Goal: Navigation & Orientation: Find specific page/section

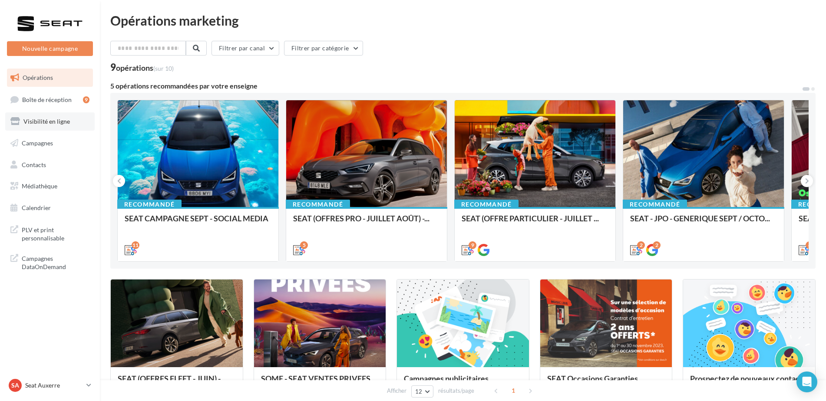
click at [66, 119] on span "Visibilité en ligne" at bounding box center [46, 121] width 46 height 7
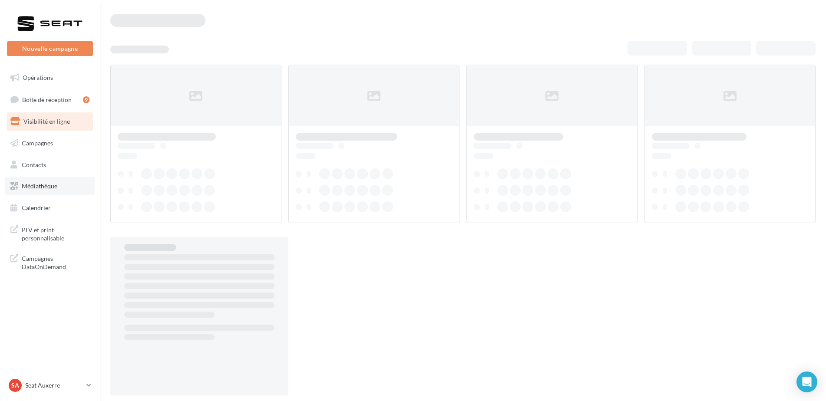
click at [49, 179] on link "Médiathèque" at bounding box center [49, 186] width 89 height 18
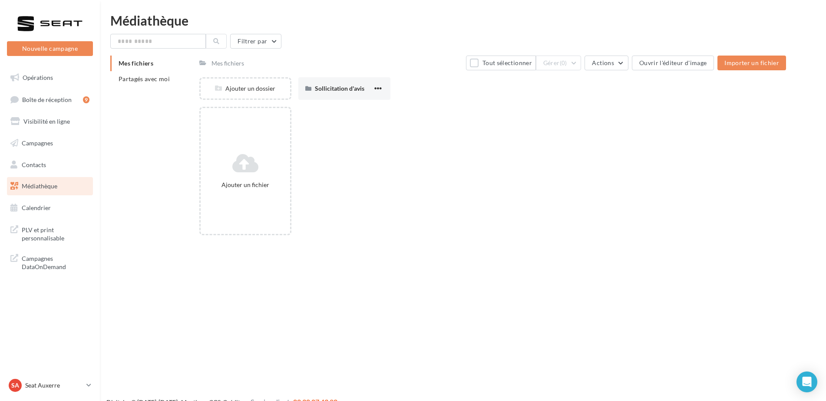
click at [166, 89] on div "Mes fichiers Partagés avec moi" at bounding box center [154, 75] width 89 height 38
click at [164, 86] on li "Partagés avec moi" at bounding box center [151, 79] width 82 height 16
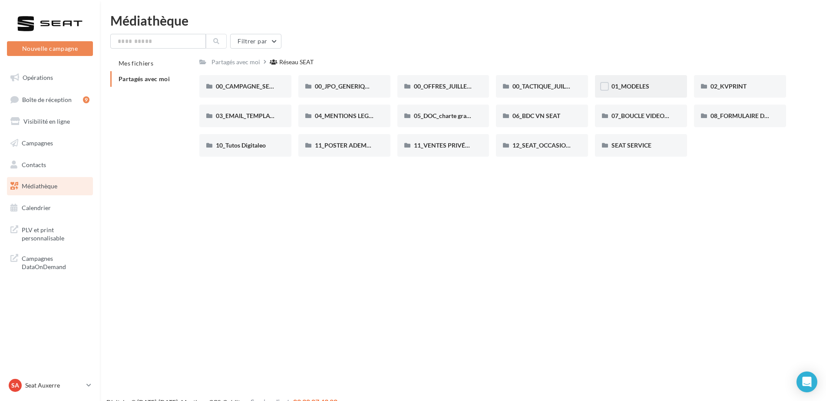
click at [643, 76] on div "01_MODELES" at bounding box center [641, 86] width 92 height 23
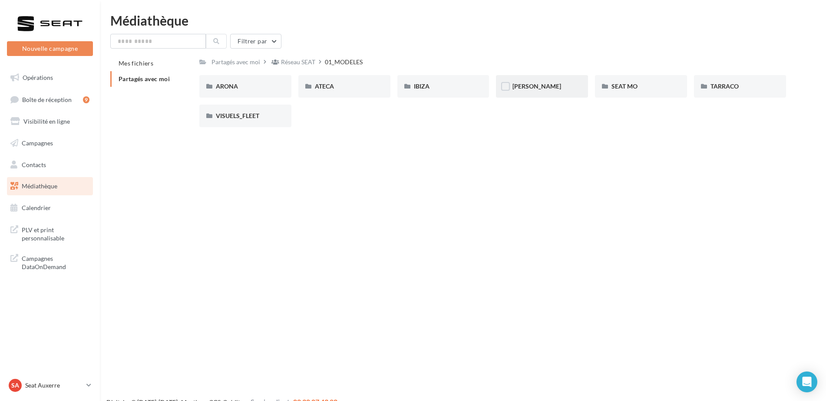
click at [543, 83] on div "LEON" at bounding box center [542, 86] width 59 height 9
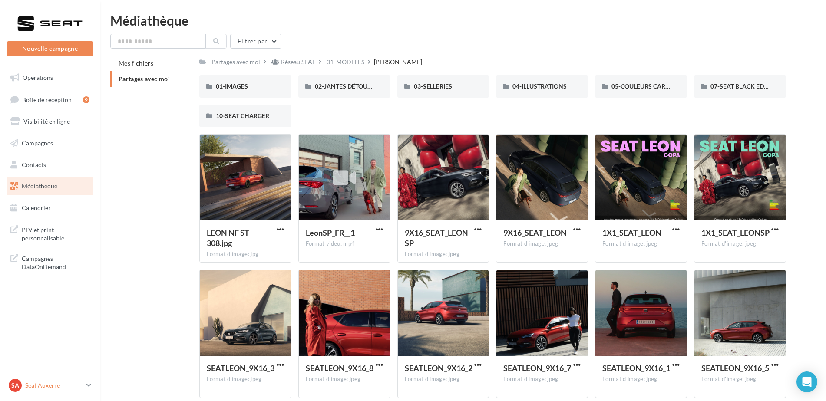
click at [38, 390] on p "Seat Auxerre" at bounding box center [54, 385] width 58 height 9
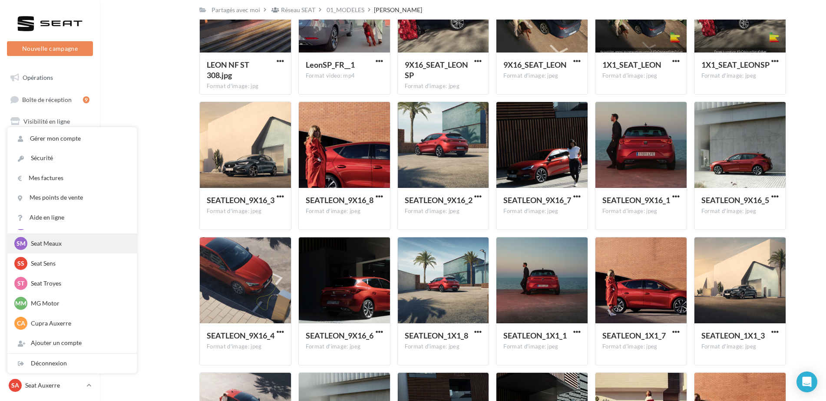
scroll to position [174, 0]
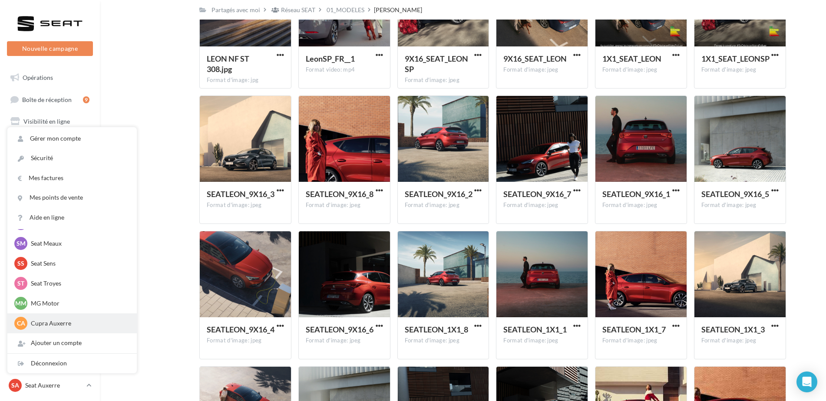
click at [67, 322] on p "Cupra Auxerre" at bounding box center [79, 323] width 96 height 9
